Goal: Transaction & Acquisition: Purchase product/service

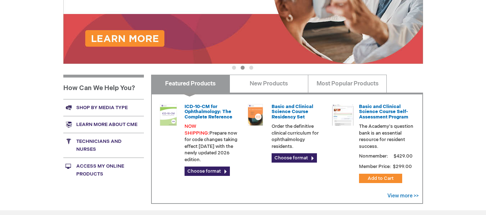
scroll to position [252, 0]
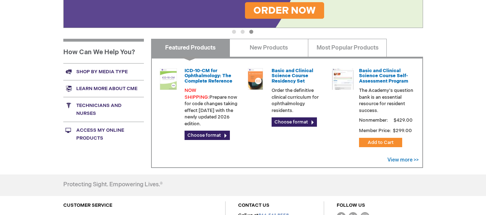
click at [108, 70] on link "Shop by media type" at bounding box center [103, 71] width 81 height 17
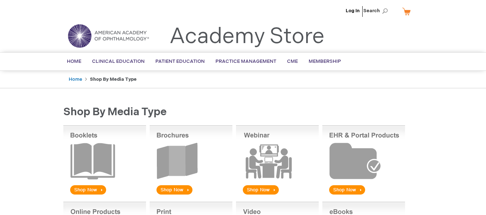
scroll to position [36, 0]
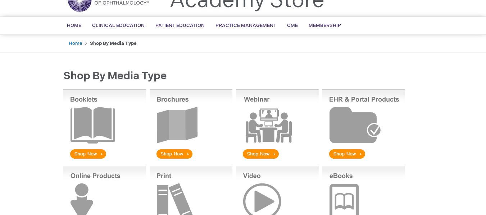
click at [257, 155] on img at bounding box center [277, 125] width 83 height 71
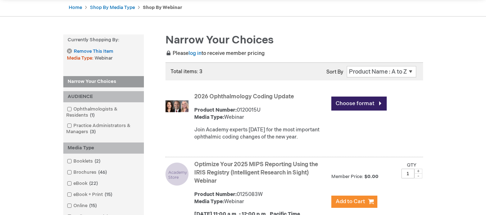
scroll to position [108, 0]
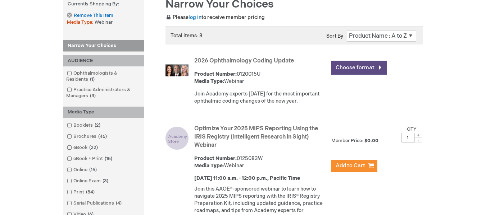
click at [363, 69] on link "Choose format" at bounding box center [358, 68] width 55 height 14
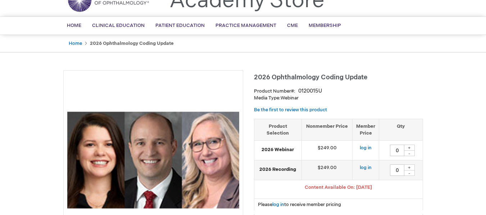
scroll to position [72, 0]
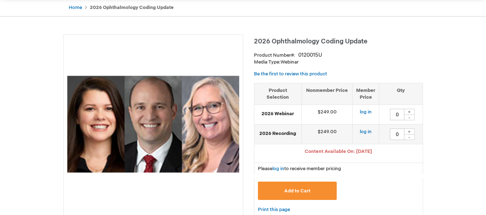
click at [413, 111] on div "+" at bounding box center [409, 112] width 11 height 6
type input "1"
click at [307, 189] on span "Add to Cart" at bounding box center [297, 191] width 26 height 6
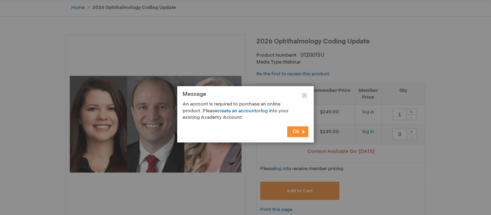
click at [297, 133] on span "Ok" at bounding box center [296, 132] width 7 height 6
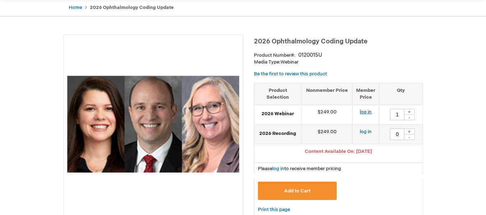
click at [369, 113] on link "log in" at bounding box center [366, 112] width 12 height 6
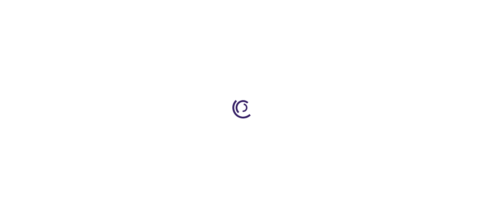
type input "0"
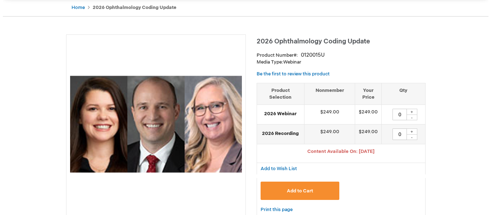
scroll to position [108, 0]
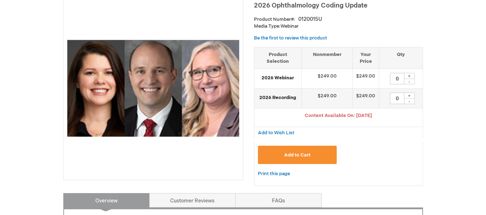
click at [410, 74] on div "+" at bounding box center [409, 76] width 11 height 6
type input "1"
click at [297, 157] on span "Add to Cart" at bounding box center [297, 155] width 26 height 6
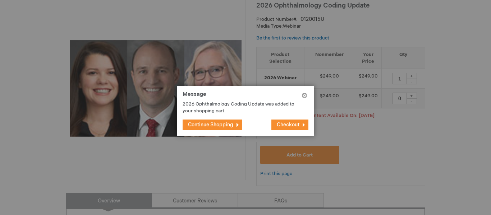
click at [290, 128] on span "Checkout" at bounding box center [288, 125] width 23 height 6
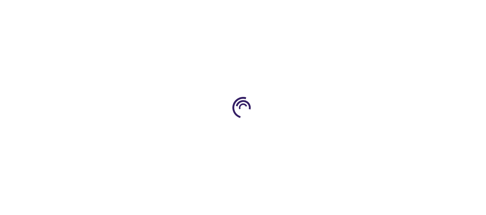
select select "US"
select select "41"
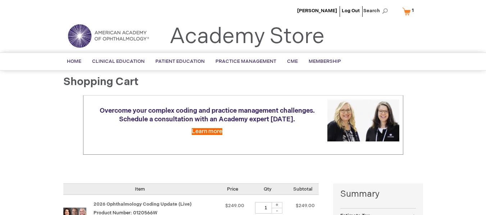
scroll to position [72, 0]
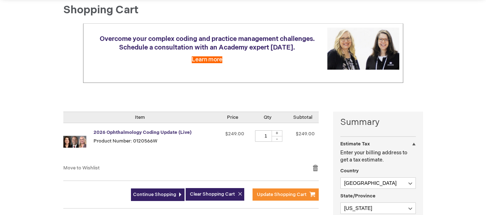
click at [109, 133] on link "2026 Ophthalmology Coding Update (Live)" at bounding box center [143, 133] width 98 height 6
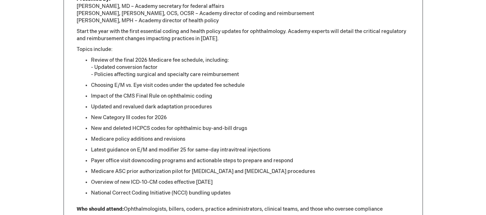
scroll to position [252, 0]
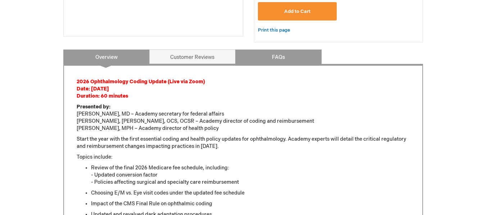
click at [272, 54] on link "FAQs" at bounding box center [278, 57] width 86 height 14
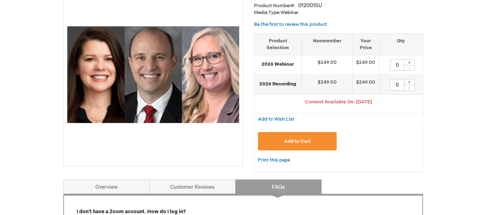
scroll to position [229, 0]
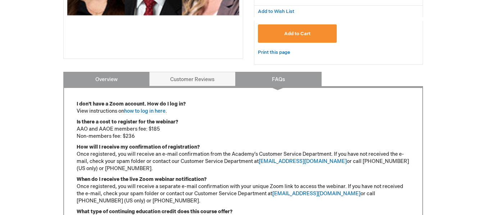
click at [113, 82] on link "Overview" at bounding box center [106, 79] width 86 height 14
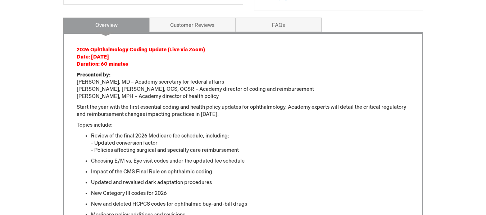
scroll to position [248, 0]
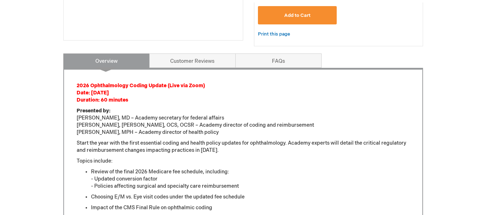
drag, startPoint x: 31, startPoint y: 96, endPoint x: 115, endPoint y: 28, distance: 108.1
click at [31, 96] on div "[PERSON_NAME] Log Out Search My Cart 1 1 items CLOSE RECENTLY ADDED ITEM(S) Clo…" at bounding box center [243, 217] width 486 height 931
